Goal: Task Accomplishment & Management: Use online tool/utility

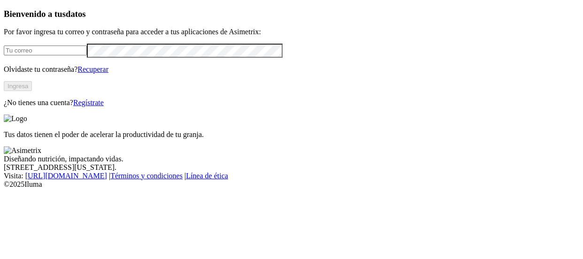
type input "santiago.guayara@contegral.co"
click at [32, 91] on button "Ingresa" at bounding box center [18, 86] width 28 height 10
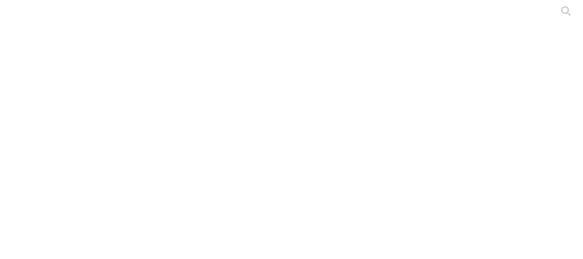
type input "[DATE]"
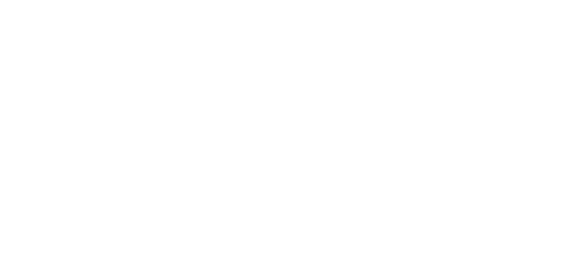
type input "[DATE]"
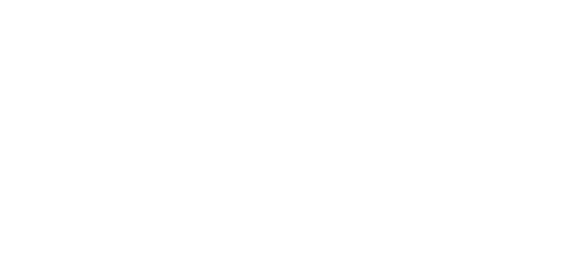
type input "[DATE]"
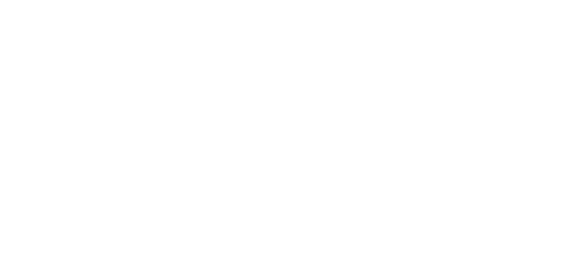
type input "[DATE]"
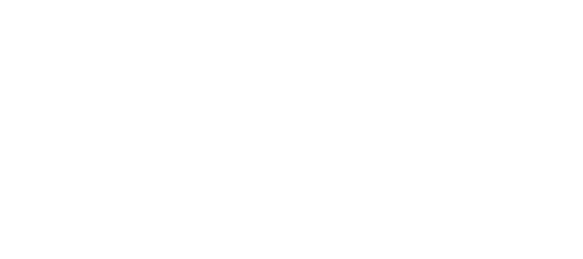
type input "[DATE]"
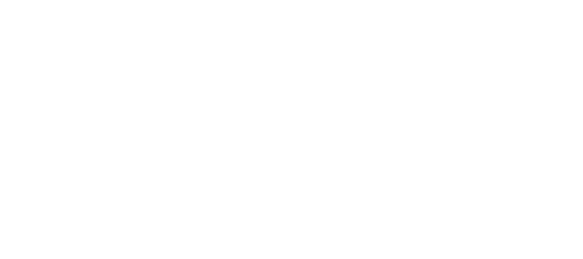
type input "[DATE]"
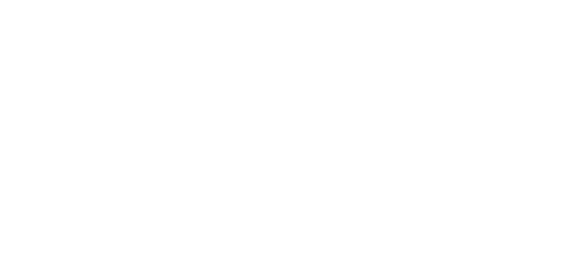
type input "[DATE]"
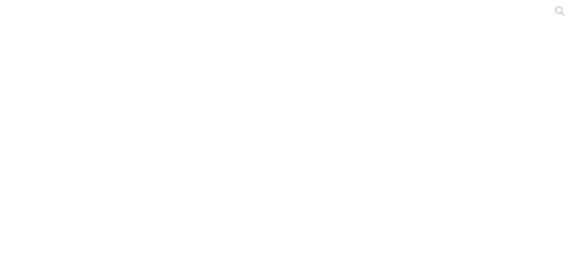
type input "[DATE]"
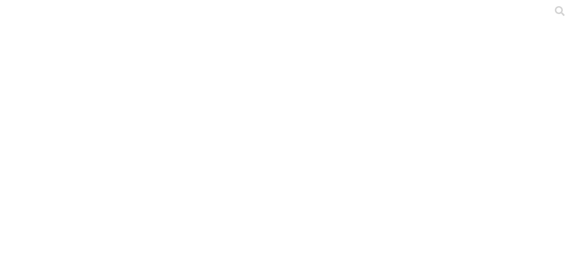
type input "[DATE]"
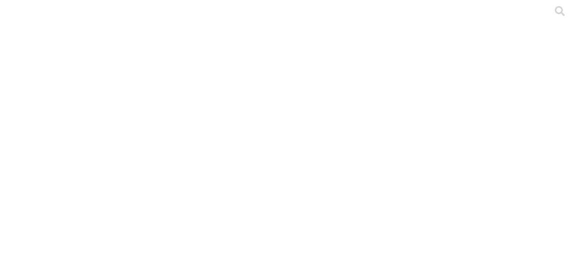
type input "[DATE]"
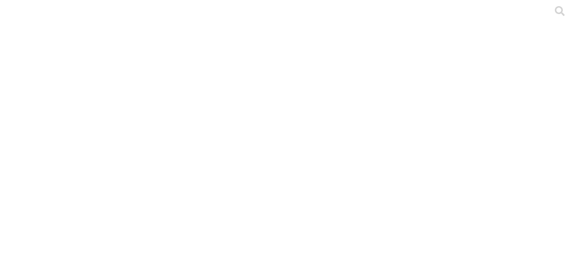
type input "[DATE]"
